Goal: Information Seeking & Learning: Learn about a topic

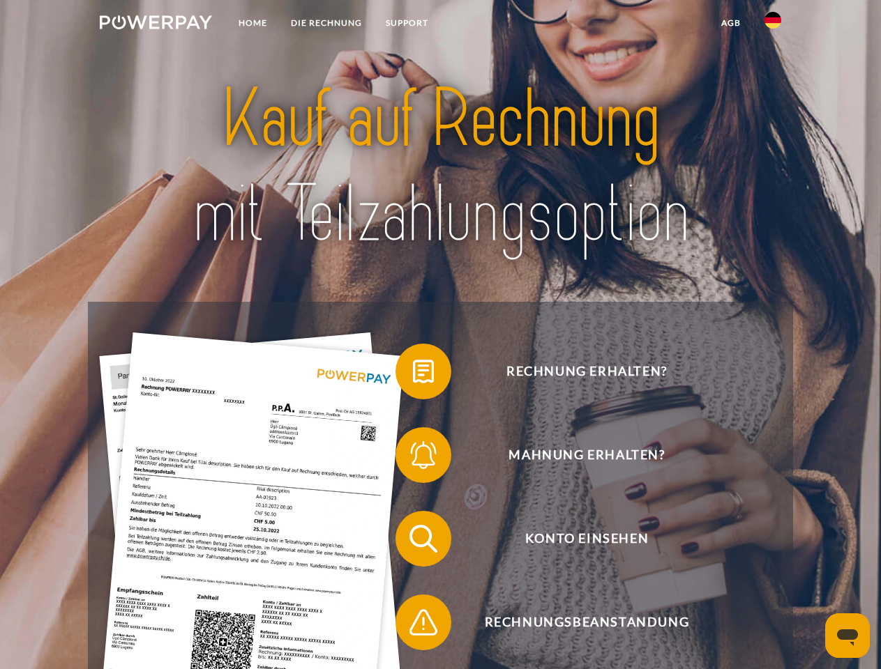
click at [156, 24] on img at bounding box center [156, 22] width 112 height 14
click at [773, 24] on img at bounding box center [772, 20] width 17 height 17
click at [730, 23] on link "agb" at bounding box center [730, 22] width 43 height 25
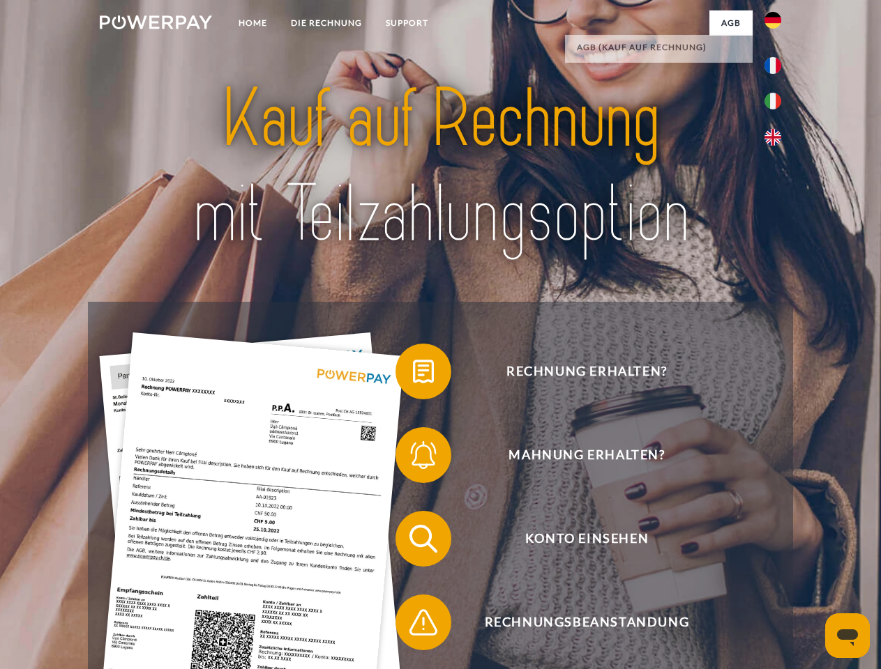
click at [413, 374] on span at bounding box center [403, 372] width 70 height 70
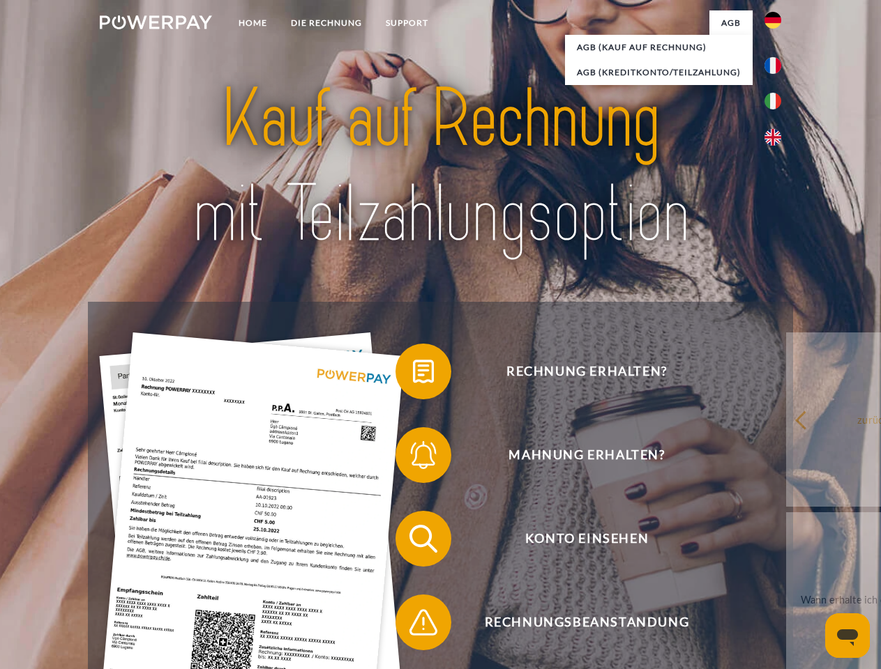
click at [413, 458] on span at bounding box center [403, 456] width 70 height 70
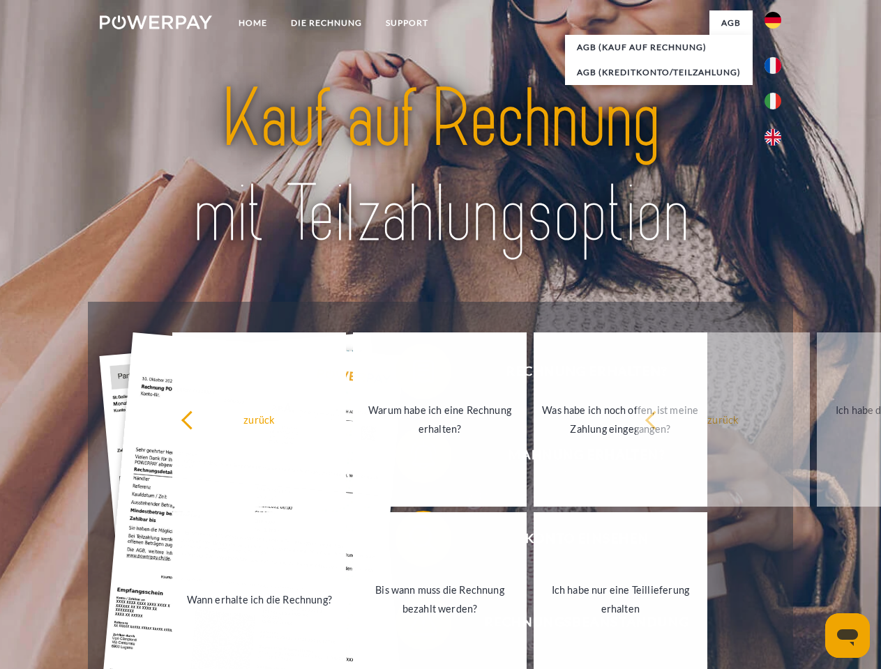
click at [413, 542] on link "Bis wann muss die Rechnung bezahlt werden?" at bounding box center [440, 600] width 174 height 174
click at [534, 626] on link "Ich habe nur eine Teillieferung erhalten" at bounding box center [621, 600] width 174 height 174
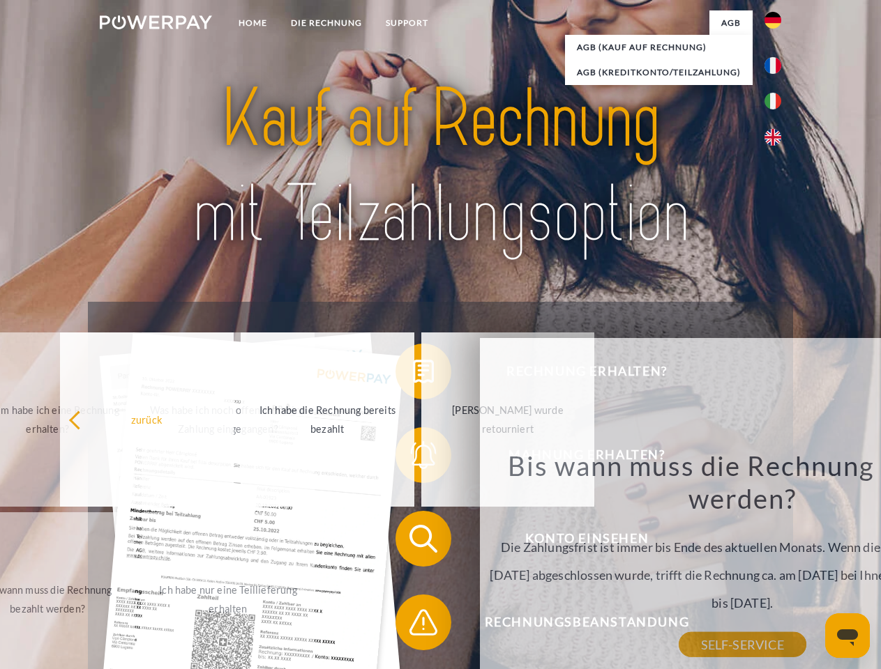
click at [847, 636] on icon "Messaging-Fenster öffnen" at bounding box center [847, 638] width 21 height 17
